Goal: Information Seeking & Learning: Learn about a topic

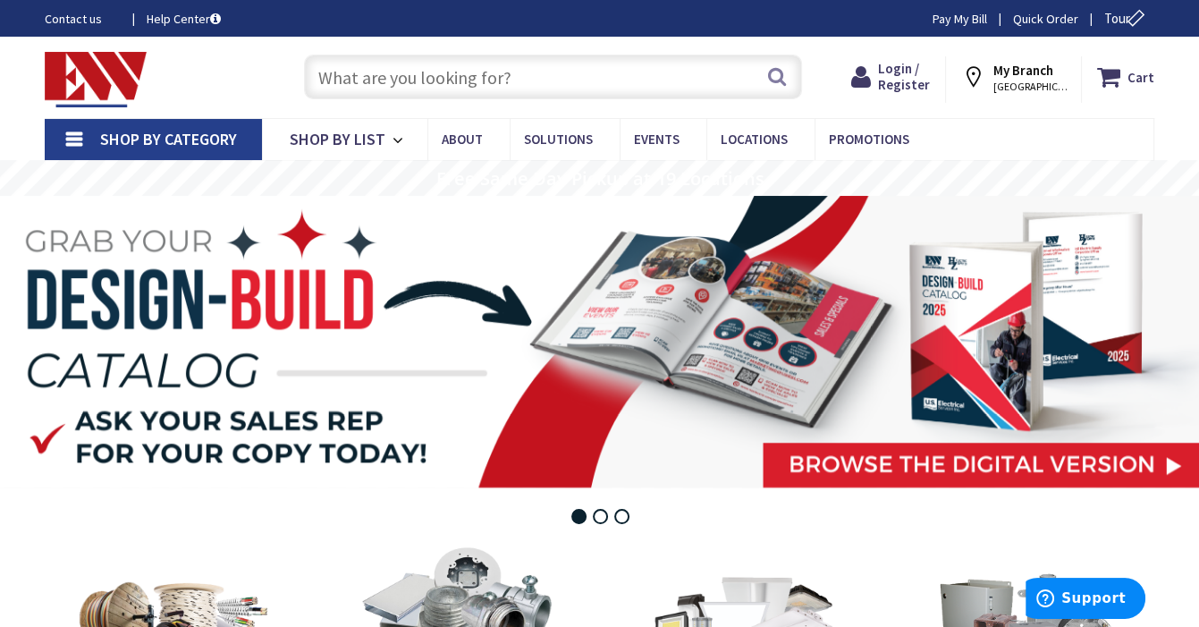
click at [519, 75] on input "text" at bounding box center [553, 77] width 498 height 45
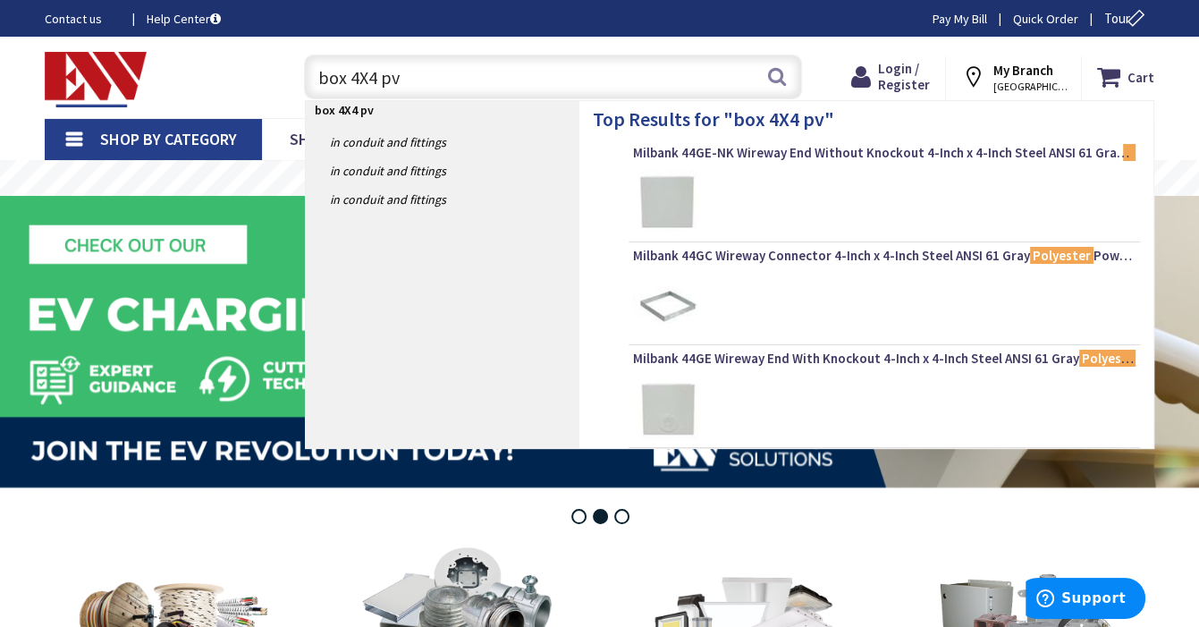
type input "box 4X4 pvc"
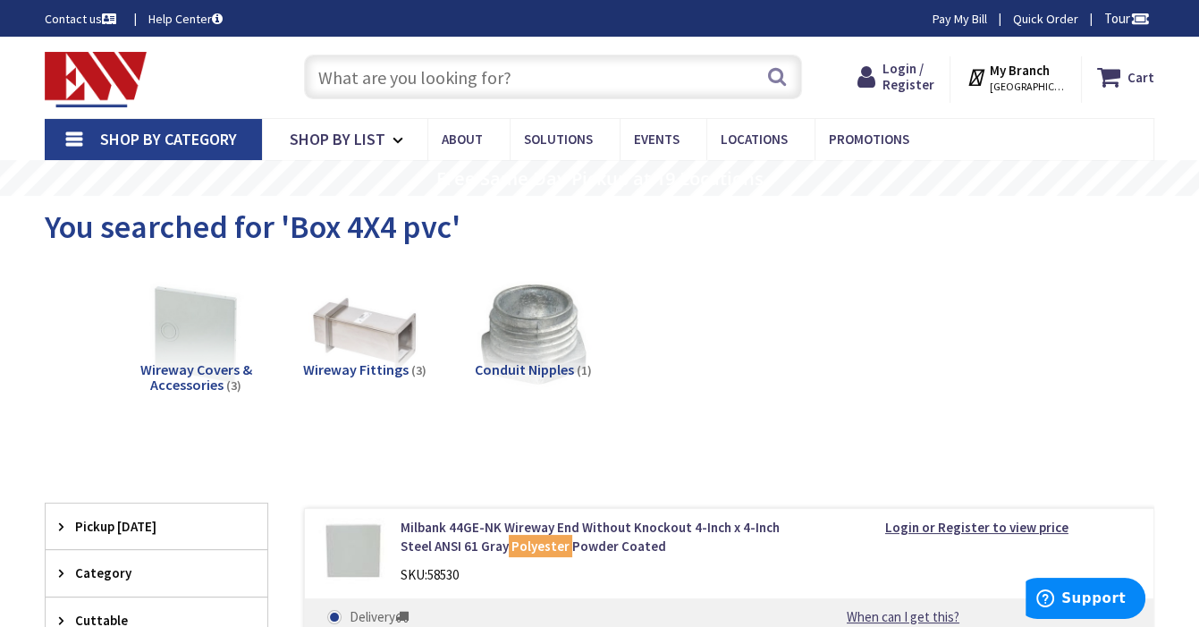
click at [433, 73] on input "text" at bounding box center [553, 77] width 498 height 45
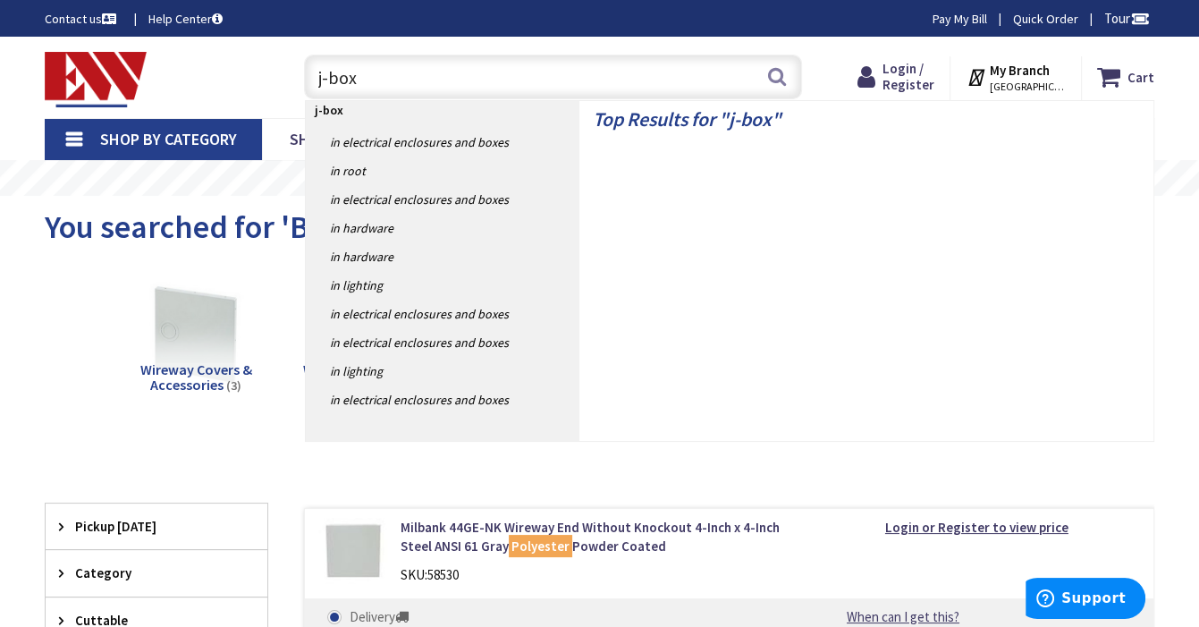
type input "j-box"
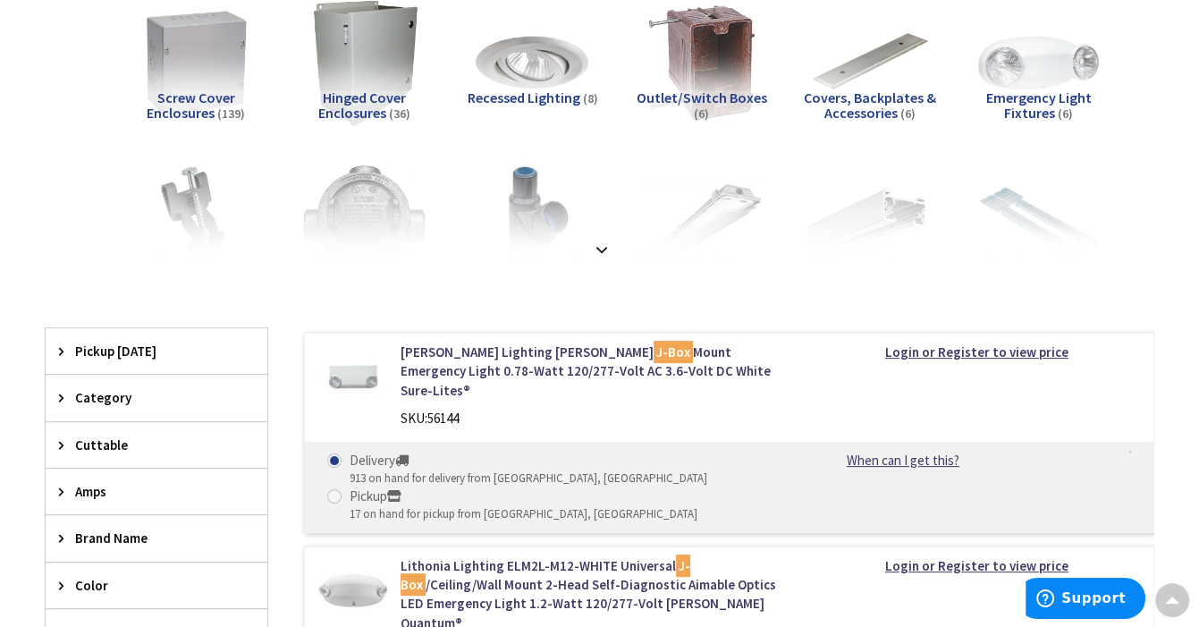
scroll to position [286, 0]
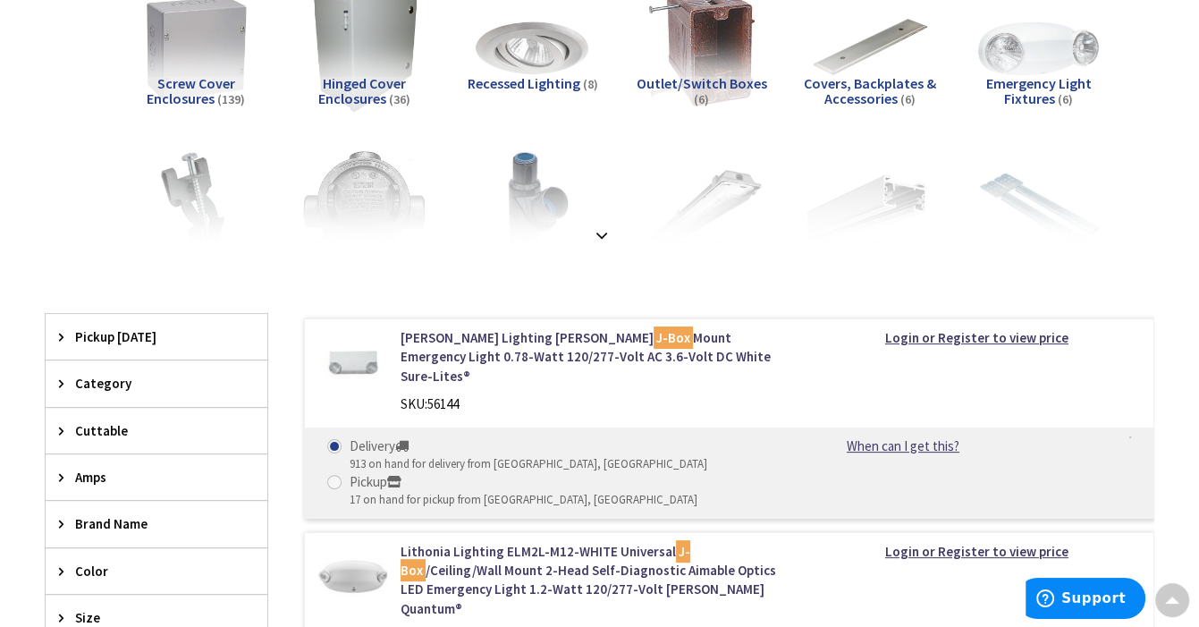
click at [709, 75] on span "Outlet/Switch Boxes" at bounding box center [702, 83] width 131 height 18
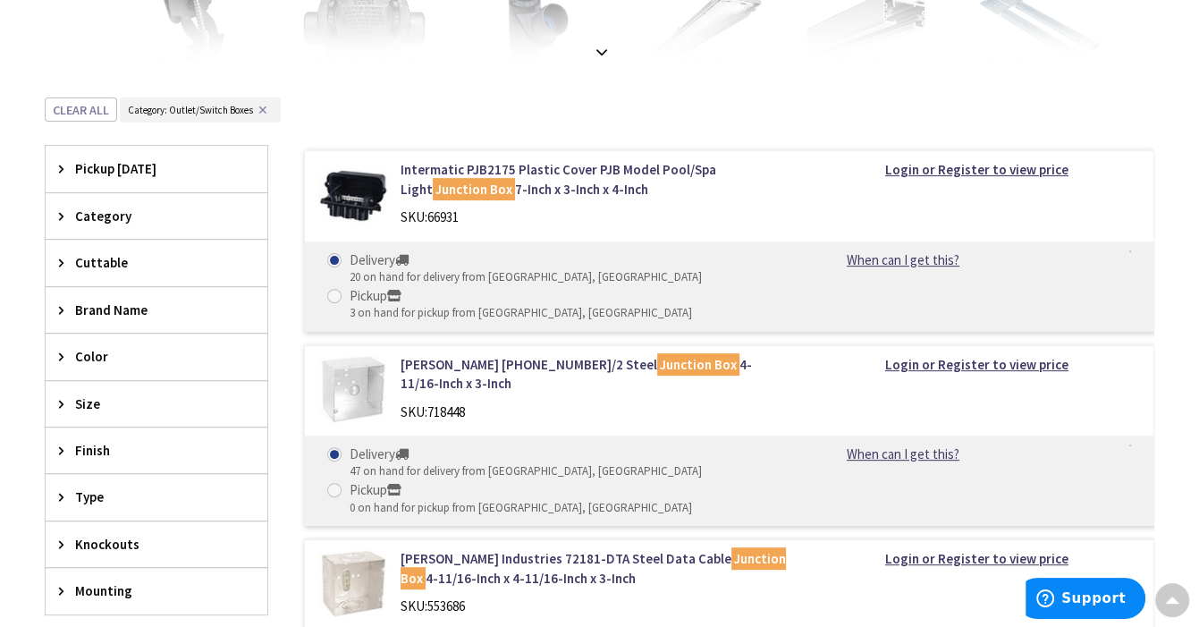
scroll to position [494, 0]
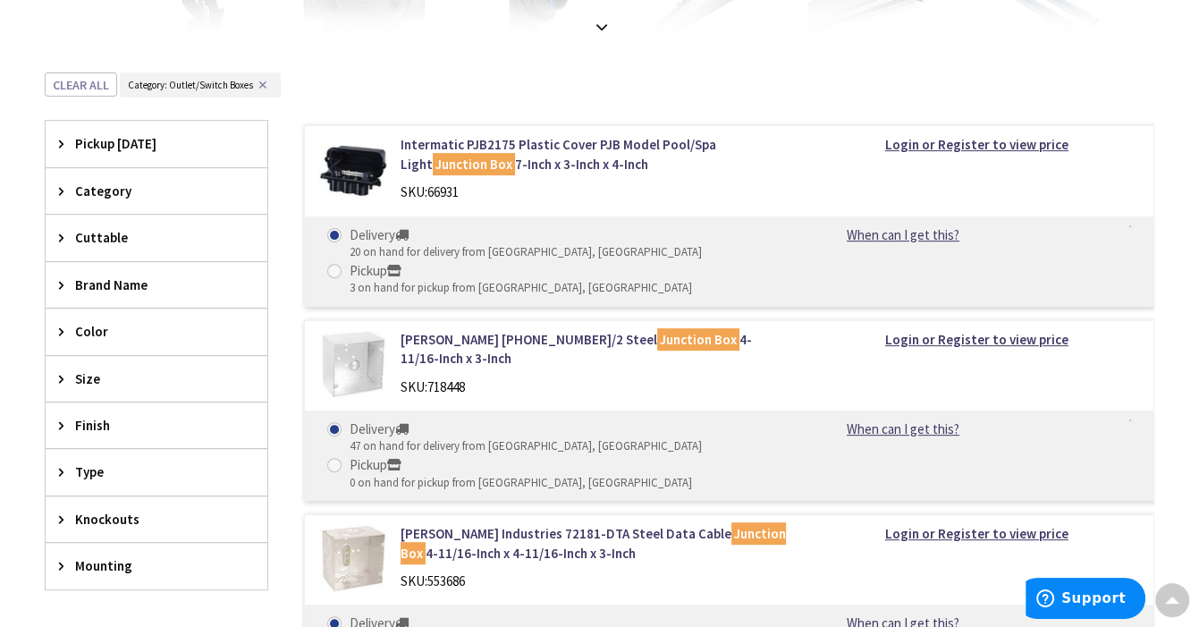
click at [62, 424] on icon at bounding box center [65, 424] width 13 height 13
click at [379, 39] on div "View Subcategories Outlet/Switch Boxes (6) Screw Cover Enclosures (139) Hinged …" at bounding box center [600, 558] width 1110 height 1581
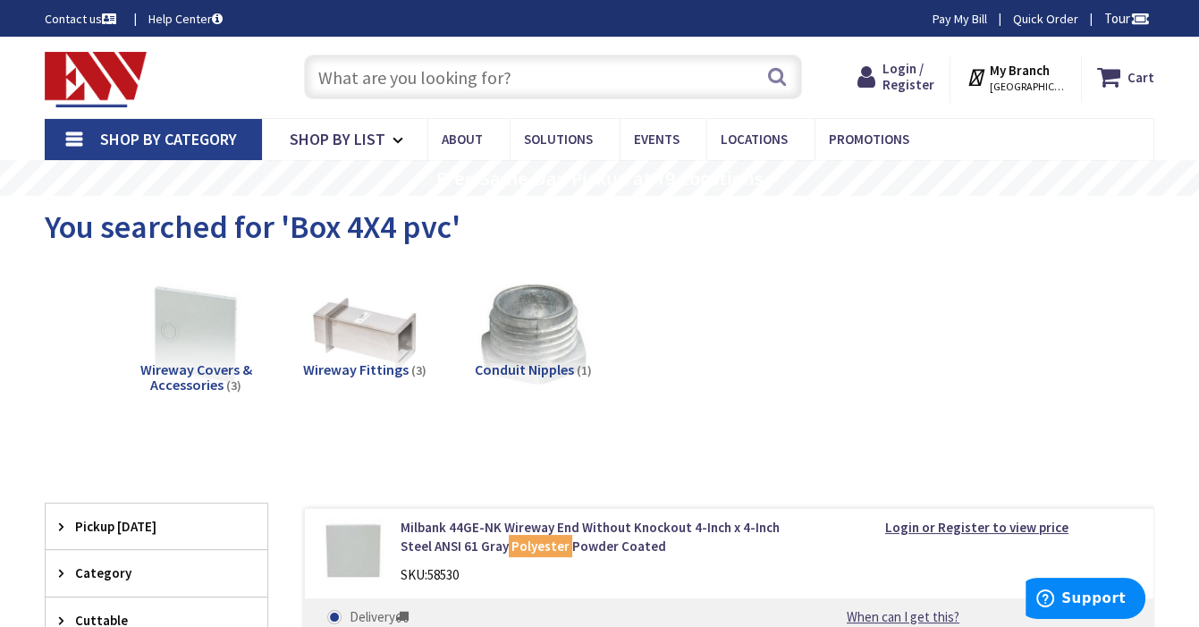
click at [544, 76] on input "text" at bounding box center [553, 77] width 498 height 45
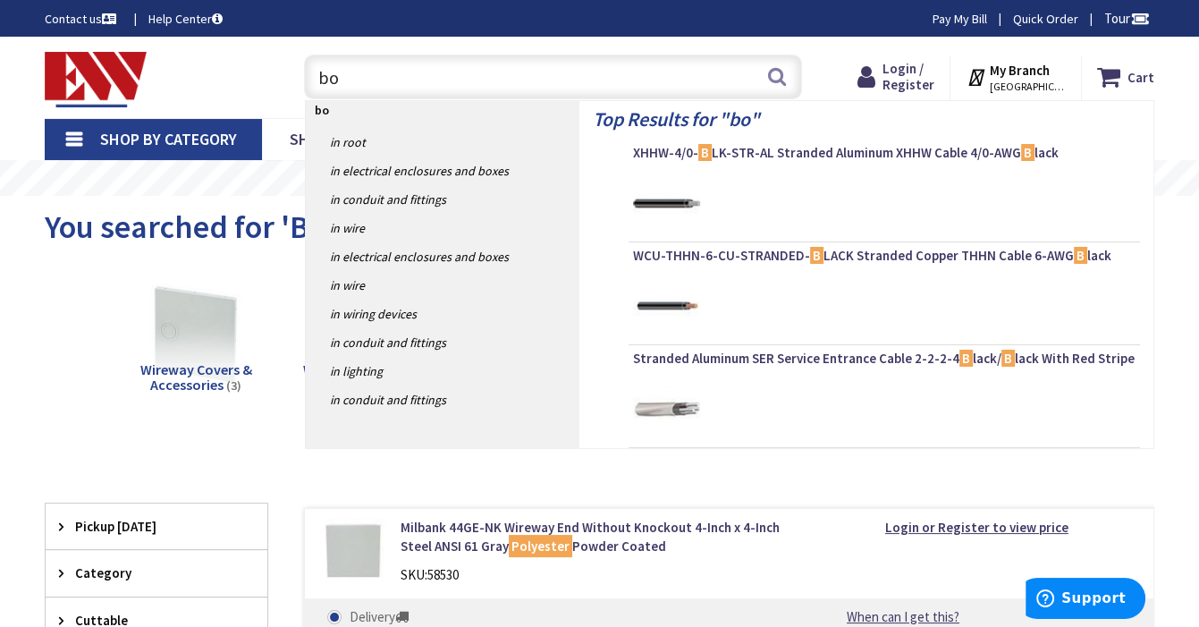
type input "box"
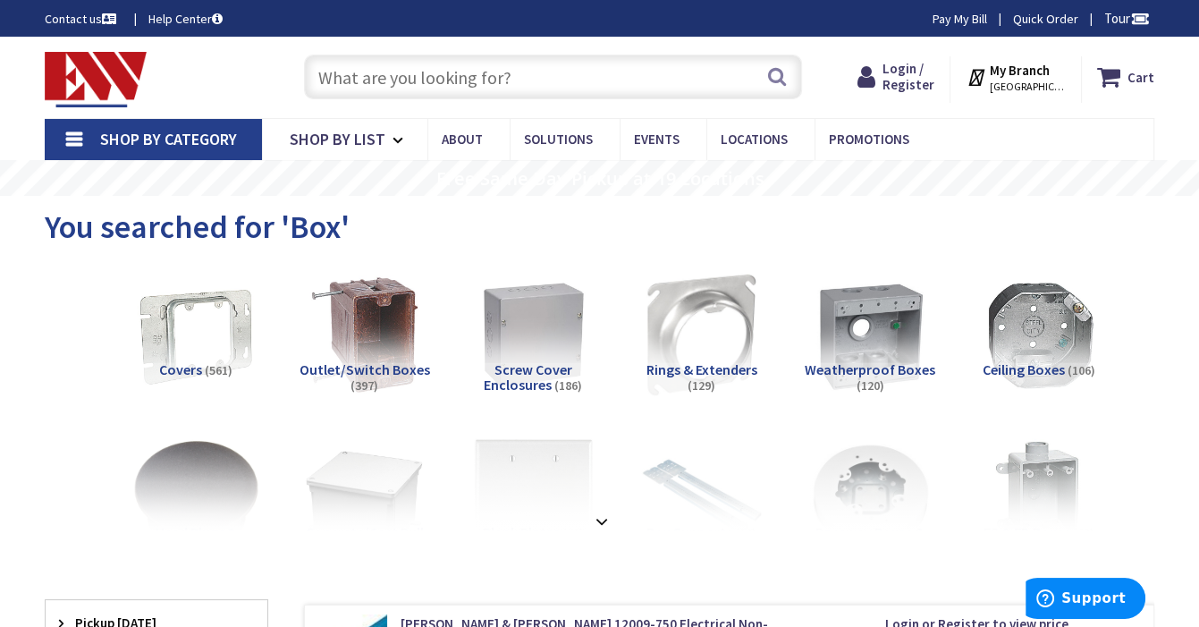
scroll to position [72, 0]
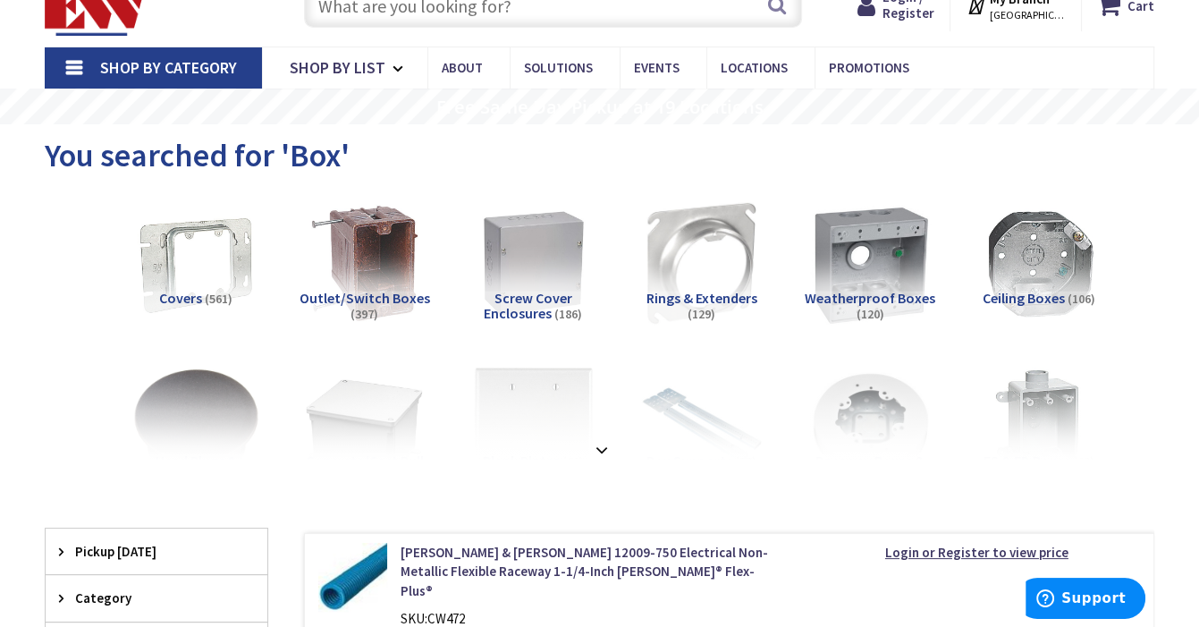
click at [858, 227] on img at bounding box center [870, 263] width 139 height 139
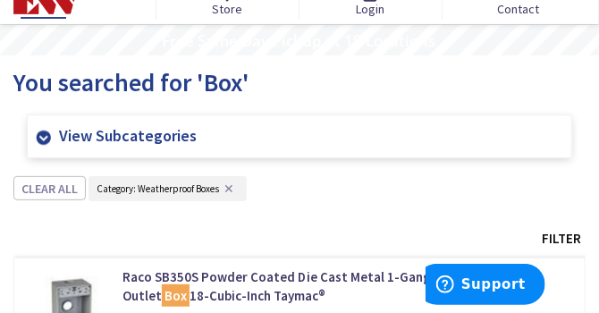
click at [40, 135] on link "View Subcategories" at bounding box center [299, 136] width 545 height 44
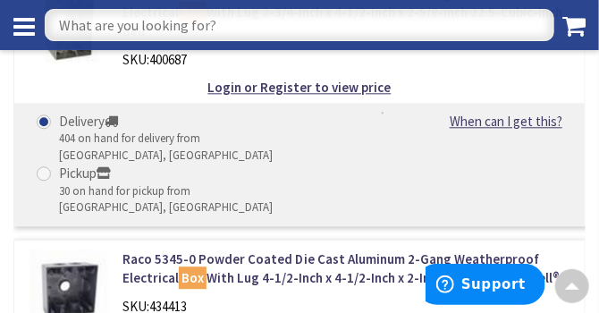
scroll to position [6903, 0]
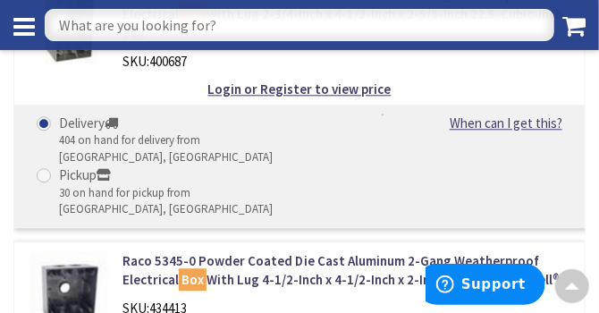
click at [71, 251] on img at bounding box center [68, 291] width 81 height 81
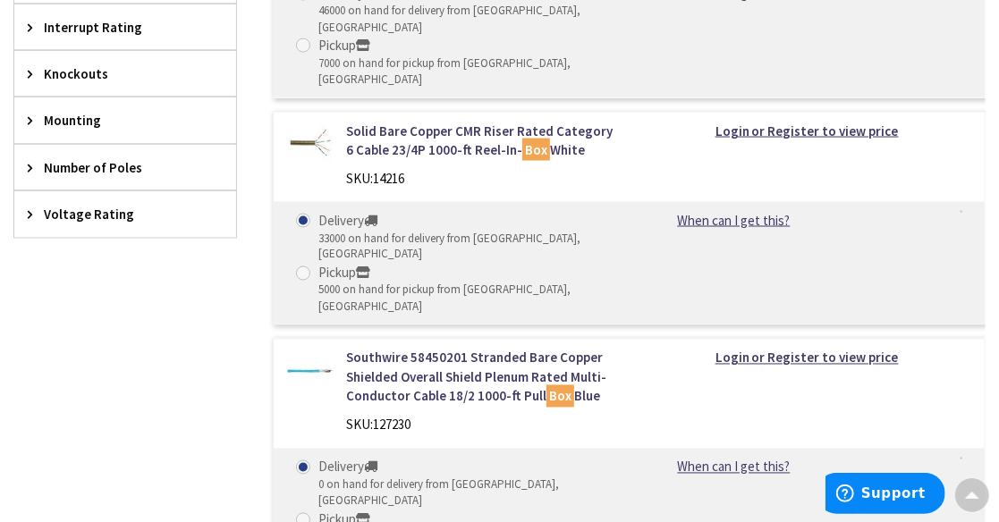
scroll to position [1547, 0]
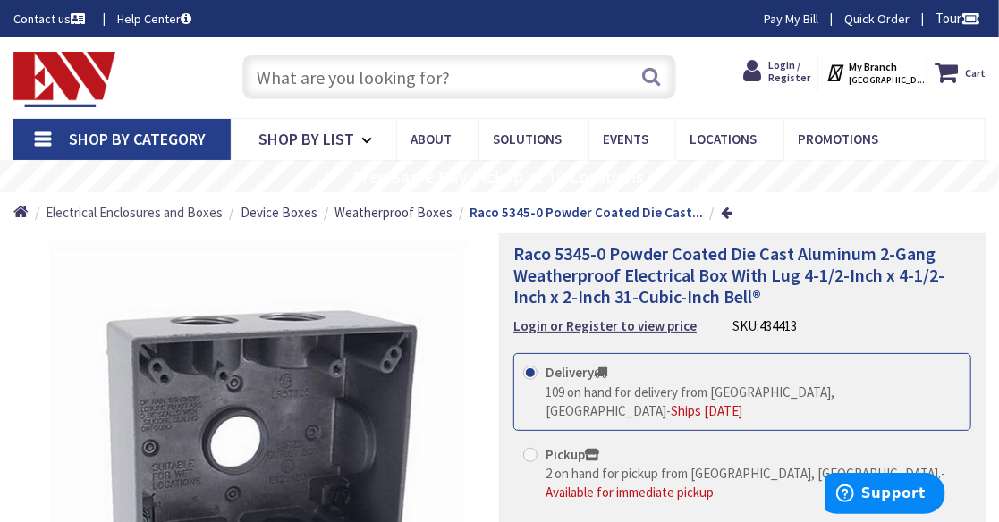
click at [189, 216] on span "Electrical Enclosures and Boxes" at bounding box center [134, 212] width 177 height 17
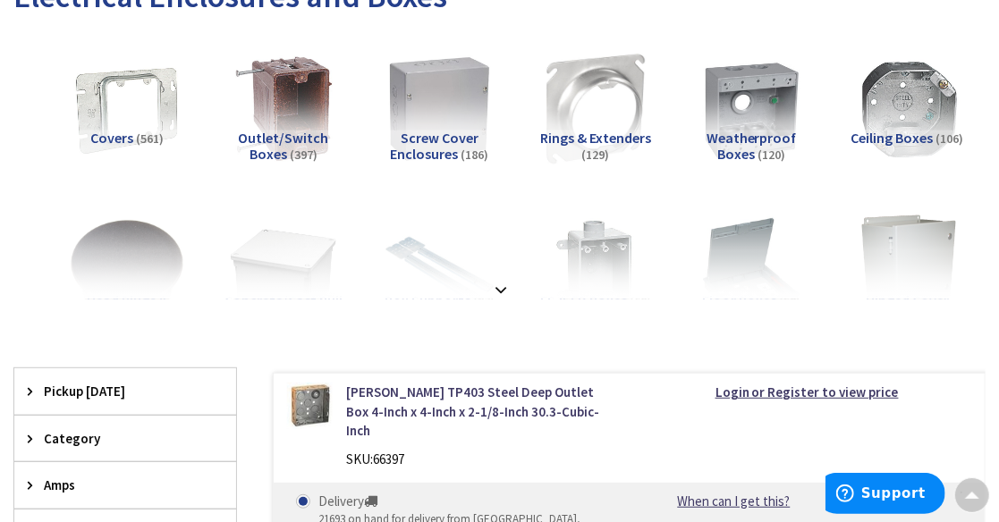
scroll to position [298, 0]
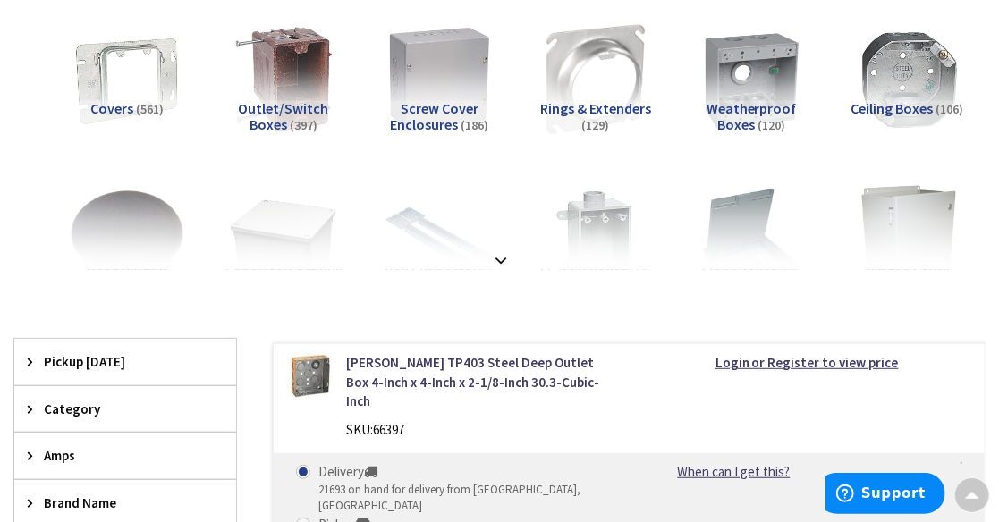
click at [438, 72] on img at bounding box center [439, 80] width 126 height 126
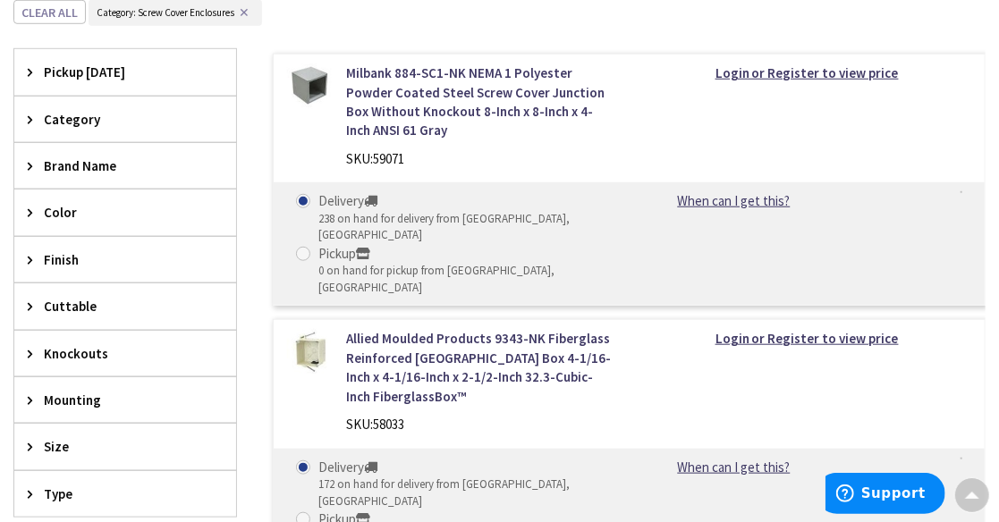
scroll to position [613, 0]
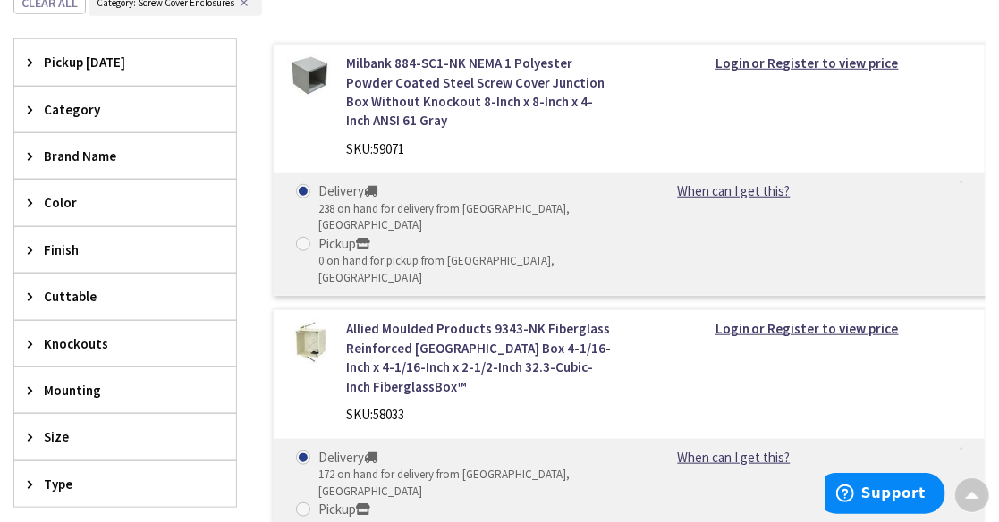
click at [40, 433] on icon at bounding box center [34, 436] width 13 height 13
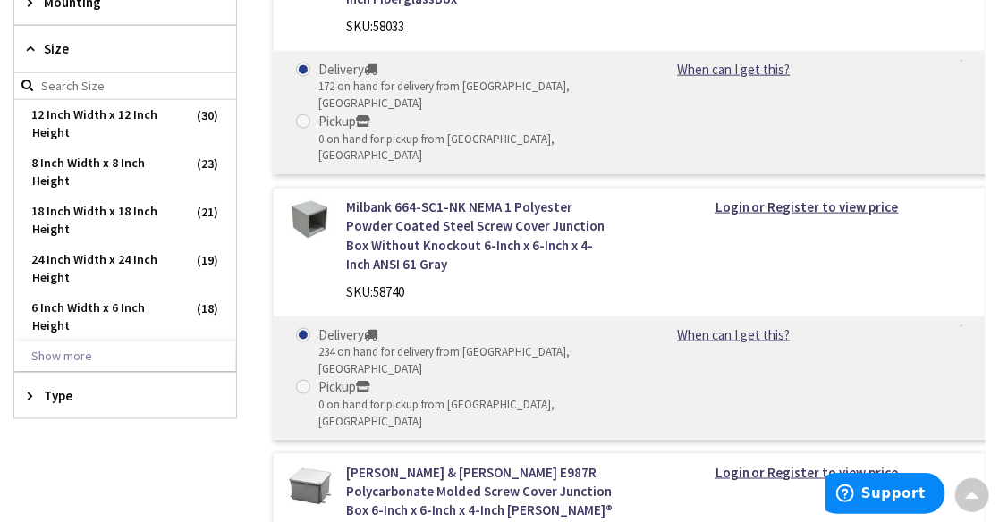
scroll to position [1030, 0]
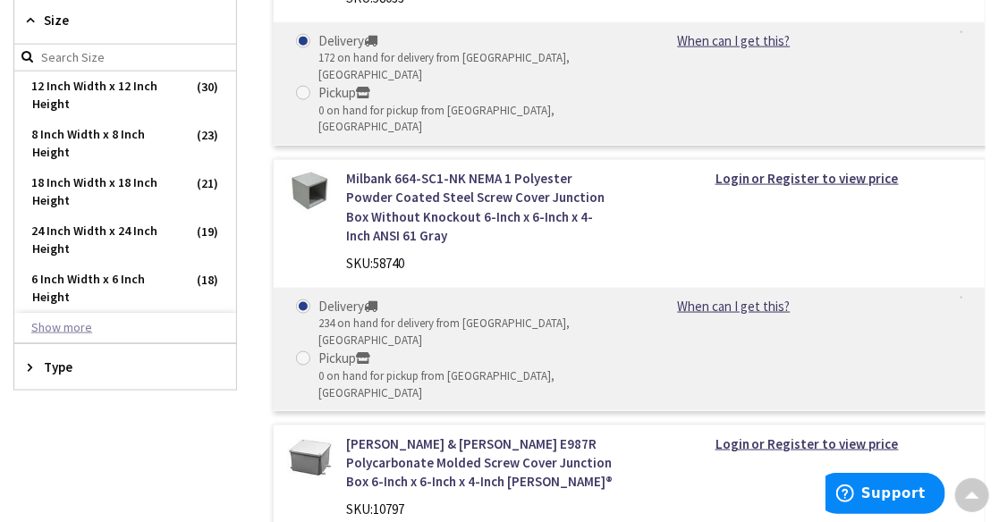
click at [47, 324] on button "Show more" at bounding box center [125, 328] width 222 height 30
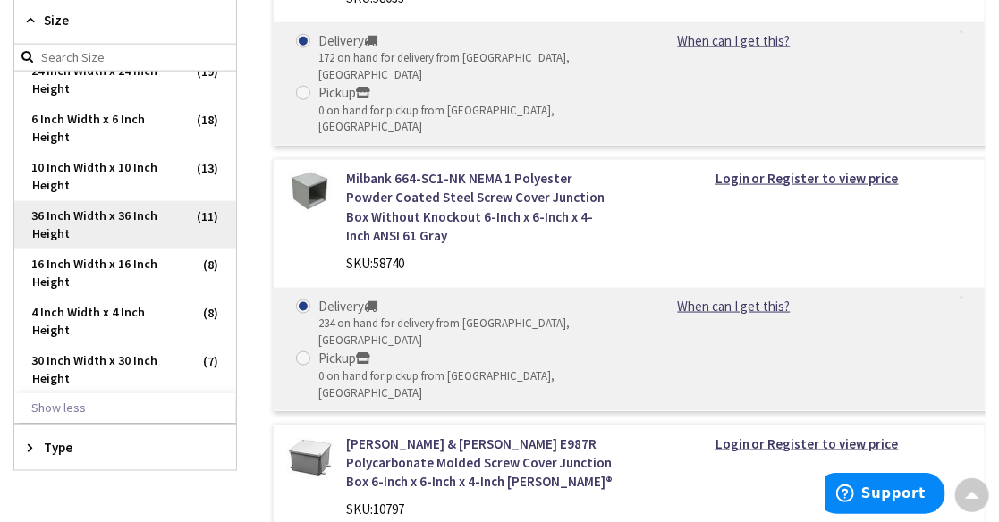
scroll to position [179, 0]
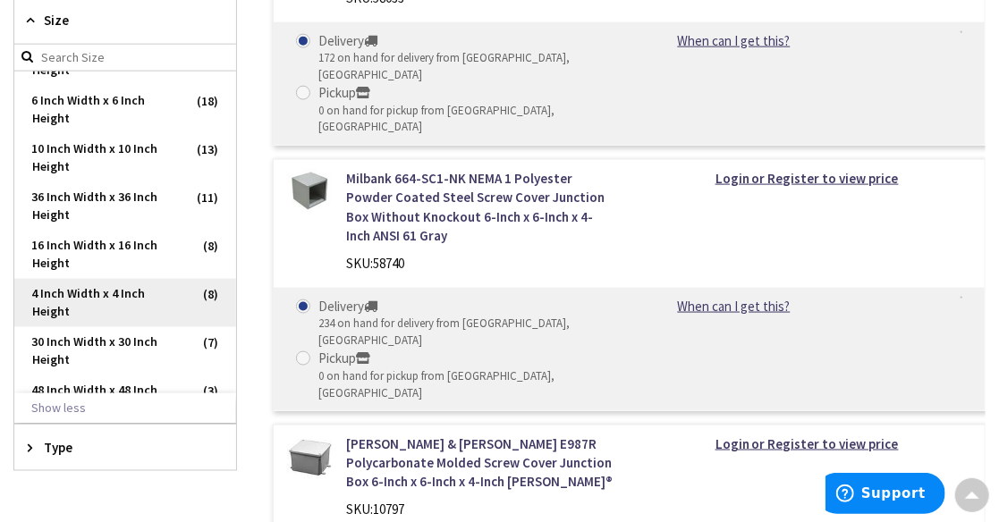
click at [82, 284] on span "4 Inch Width x 4 Inch Height" at bounding box center [125, 303] width 222 height 48
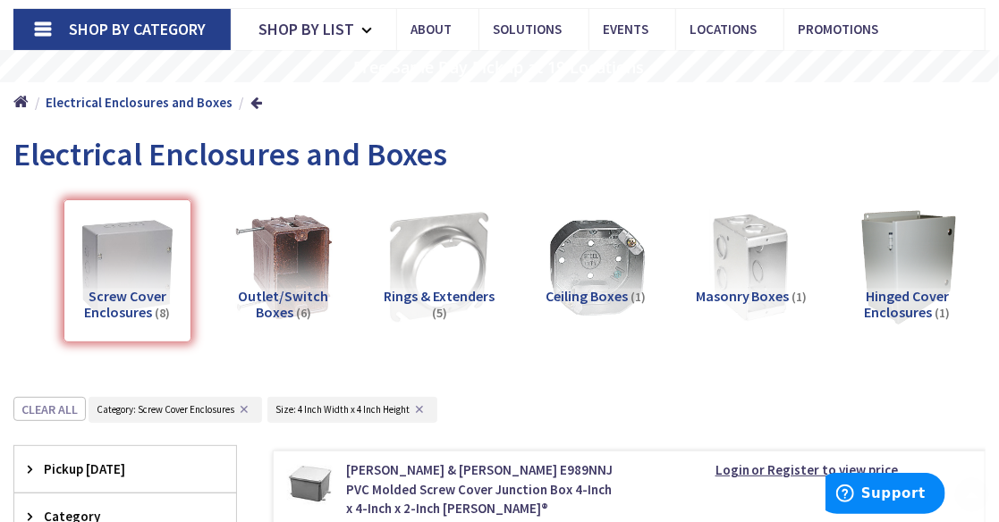
scroll to position [119, 0]
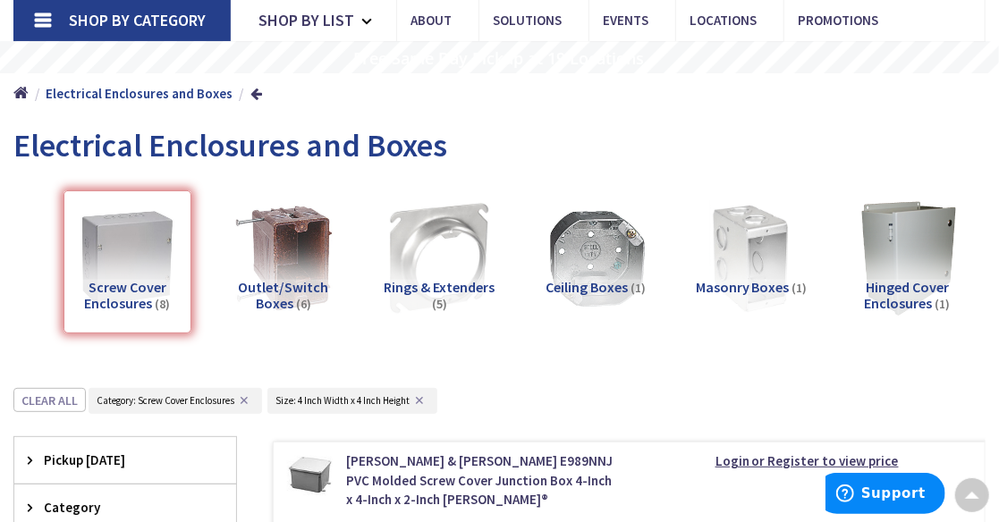
click at [131, 262] on div "Screw Cover Enclosures (8)" at bounding box center [127, 261] width 128 height 143
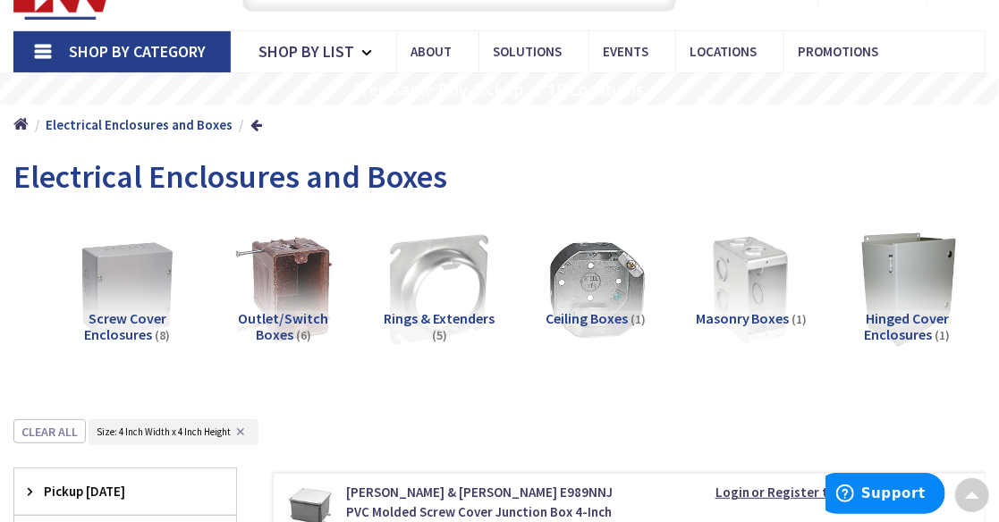
scroll to position [30, 0]
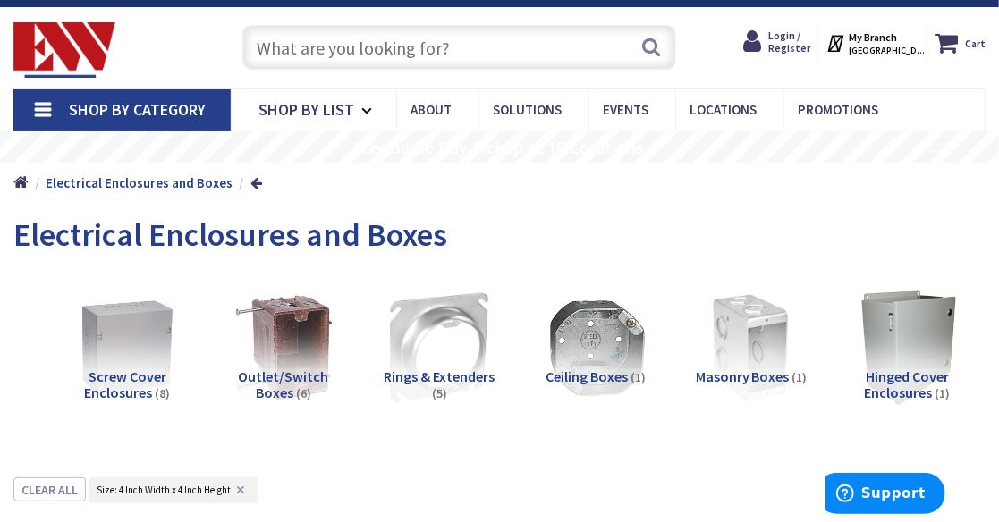
click at [328, 49] on input "text" at bounding box center [459, 47] width 434 height 45
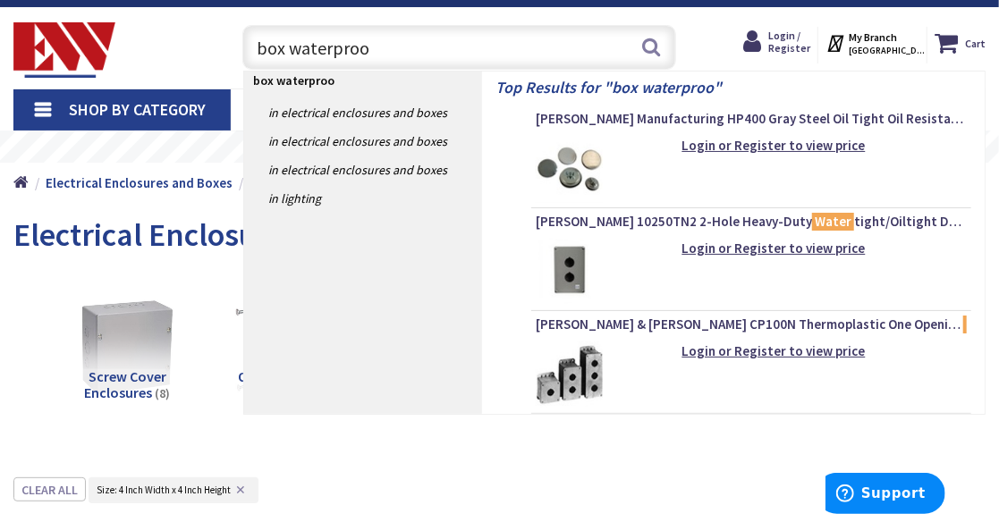
type input "box waterproof"
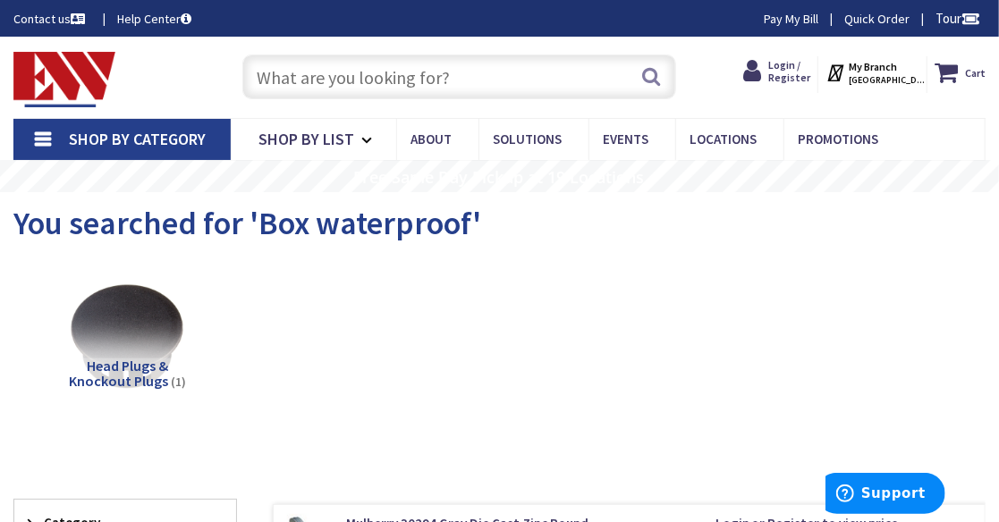
click at [528, 79] on input "text" at bounding box center [459, 77] width 434 height 45
drag, startPoint x: 529, startPoint y: 79, endPoint x: 282, endPoint y: 82, distance: 247.7
click at [282, 82] on input "text" at bounding box center [459, 77] width 434 height 45
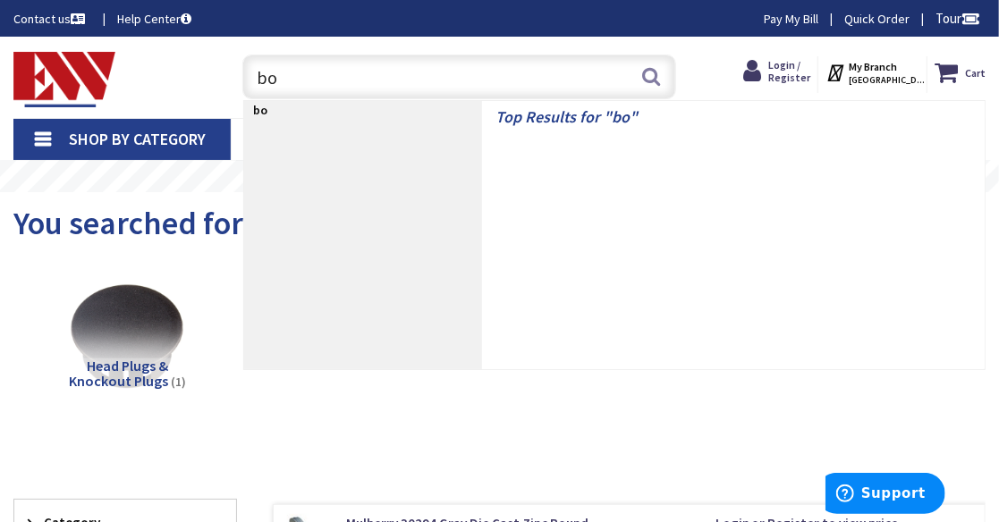
type input "box"
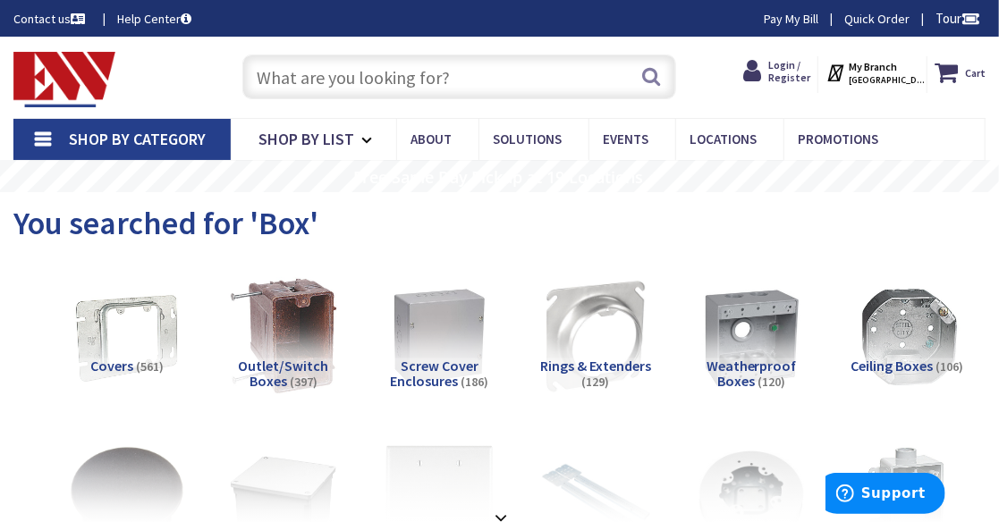
scroll to position [119, 0]
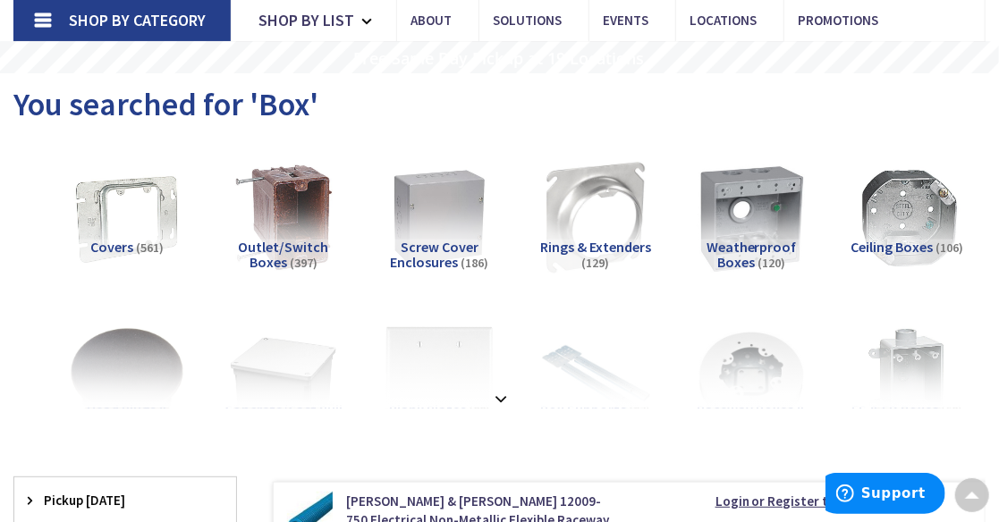
click at [767, 225] on img at bounding box center [752, 218] width 126 height 126
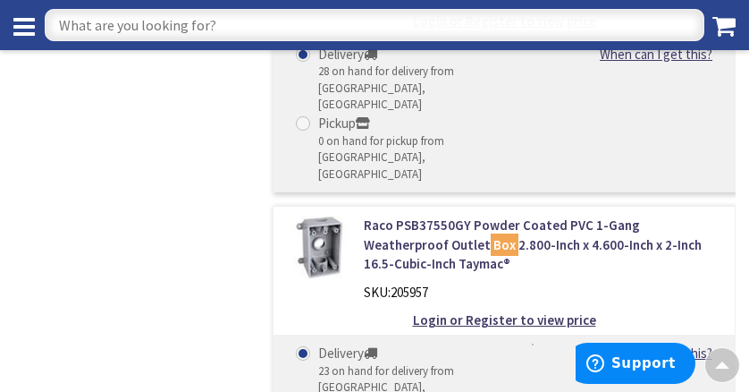
scroll to position [12378, 0]
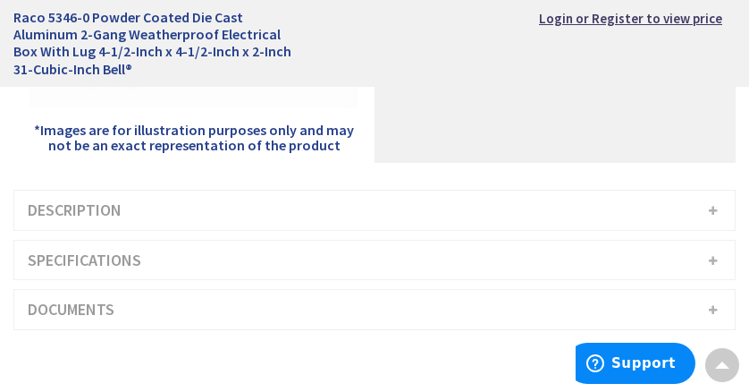
scroll to position [402, 0]
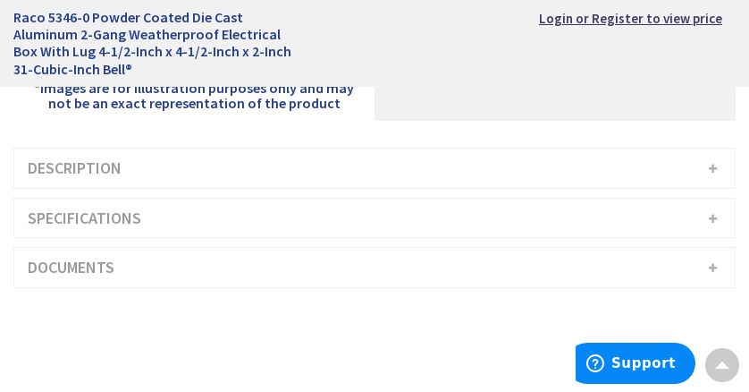
click at [712, 167] on h3 "Description" at bounding box center [374, 167] width 721 height 39
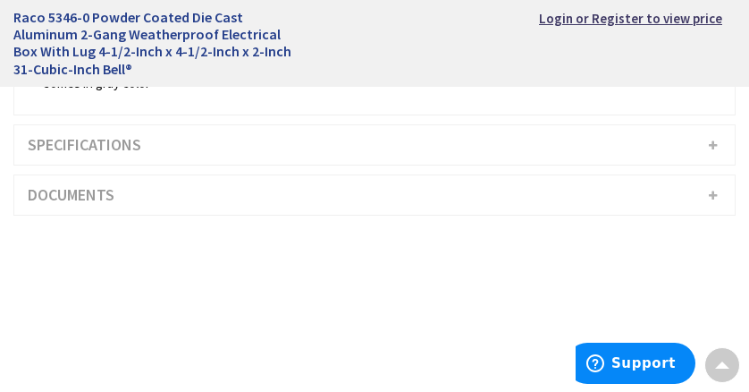
scroll to position [715, 0]
click at [713, 139] on h3 "Specifications" at bounding box center [374, 140] width 721 height 39
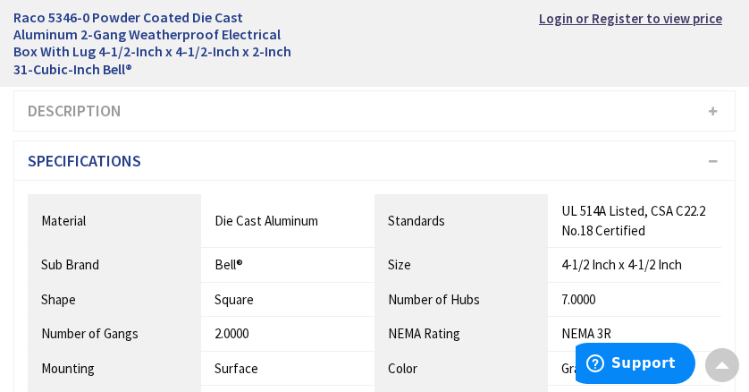
scroll to position [447, 0]
